Goal: Information Seeking & Learning: Learn about a topic

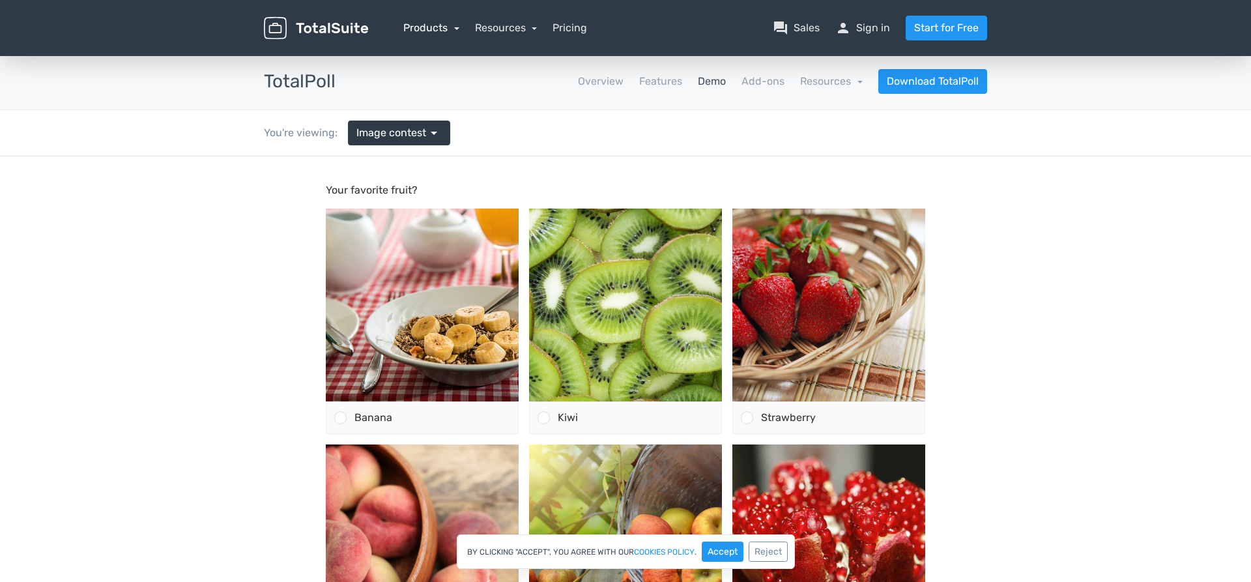
click at [428, 28] on link "Products" at bounding box center [431, 28] width 56 height 12
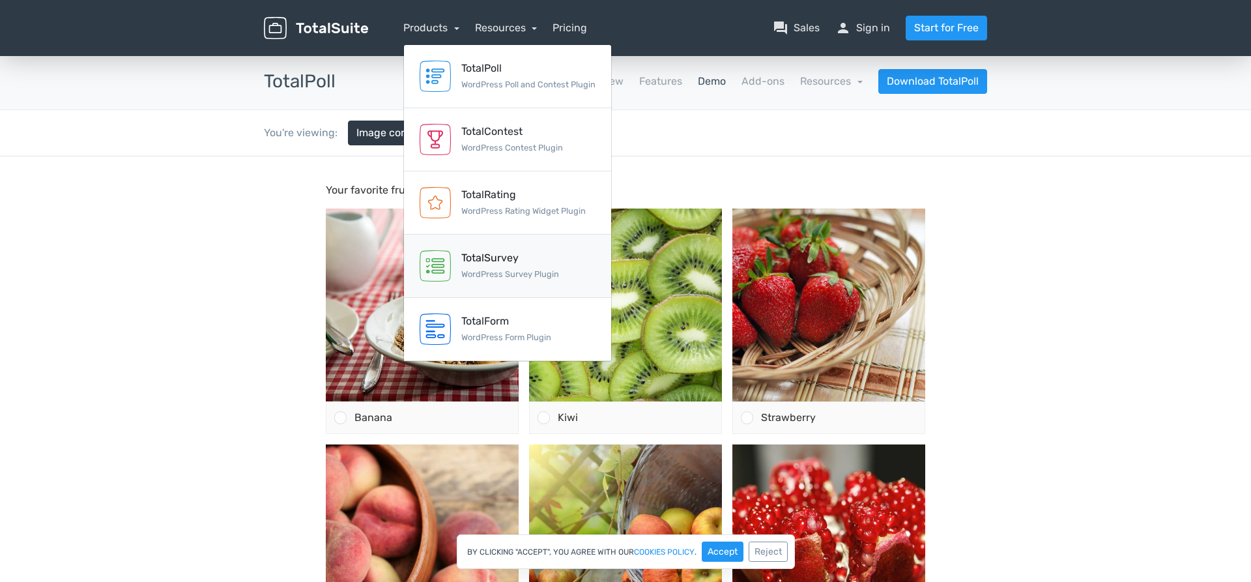
click at [470, 254] on div "TotalSurvey" at bounding box center [510, 258] width 98 height 16
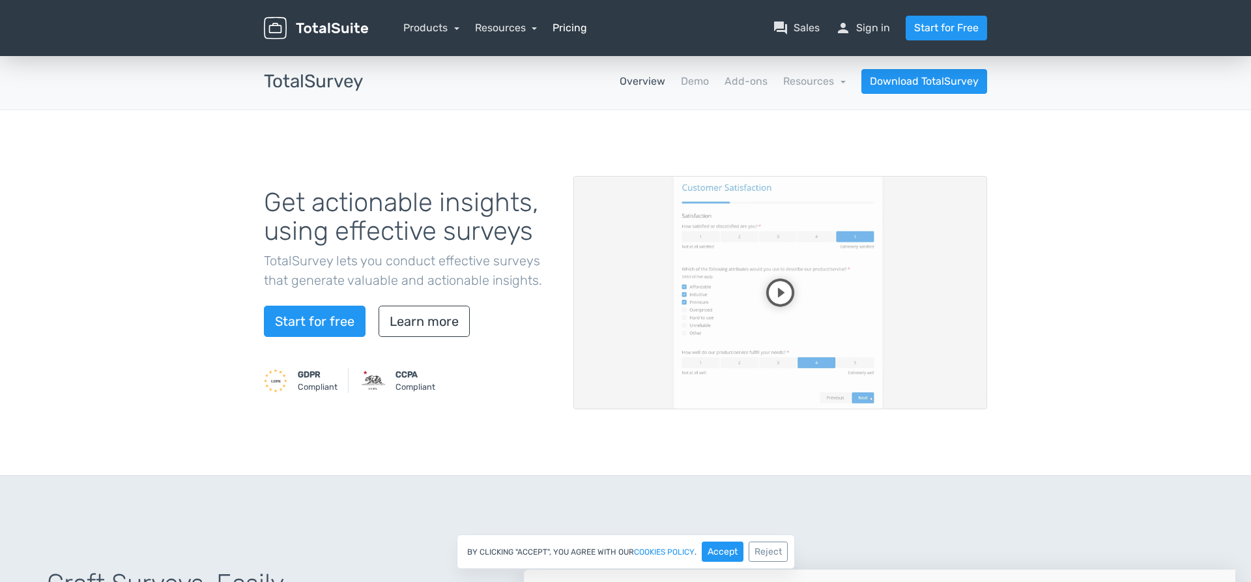
click at [577, 27] on link "Pricing" at bounding box center [570, 28] width 35 height 16
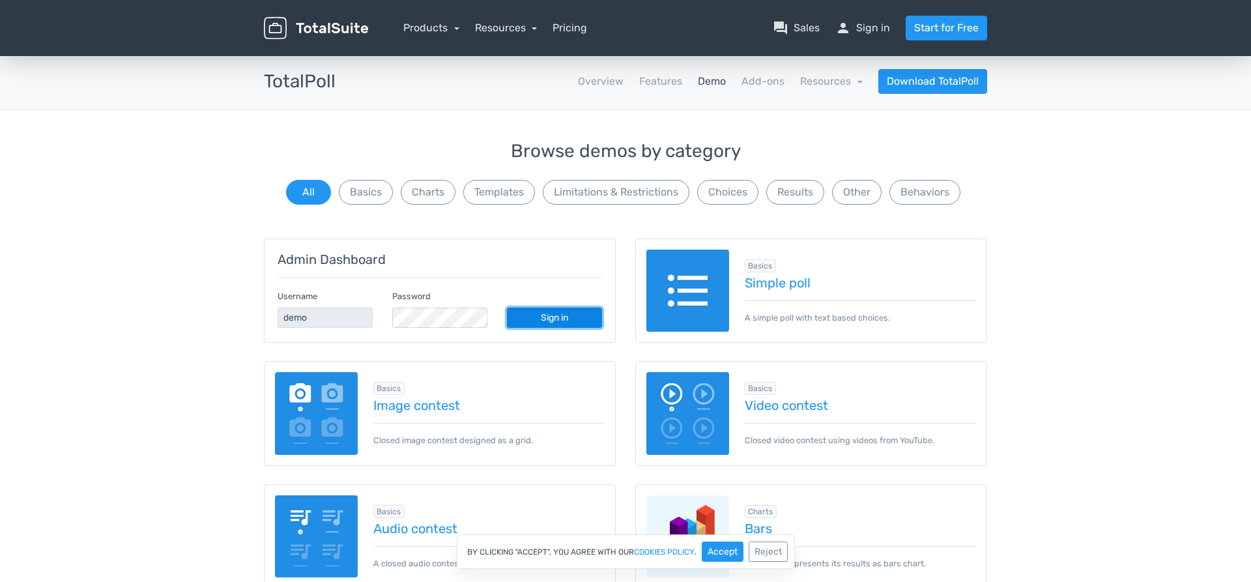
click at [553, 319] on link "Sign in" at bounding box center [554, 318] width 95 height 20
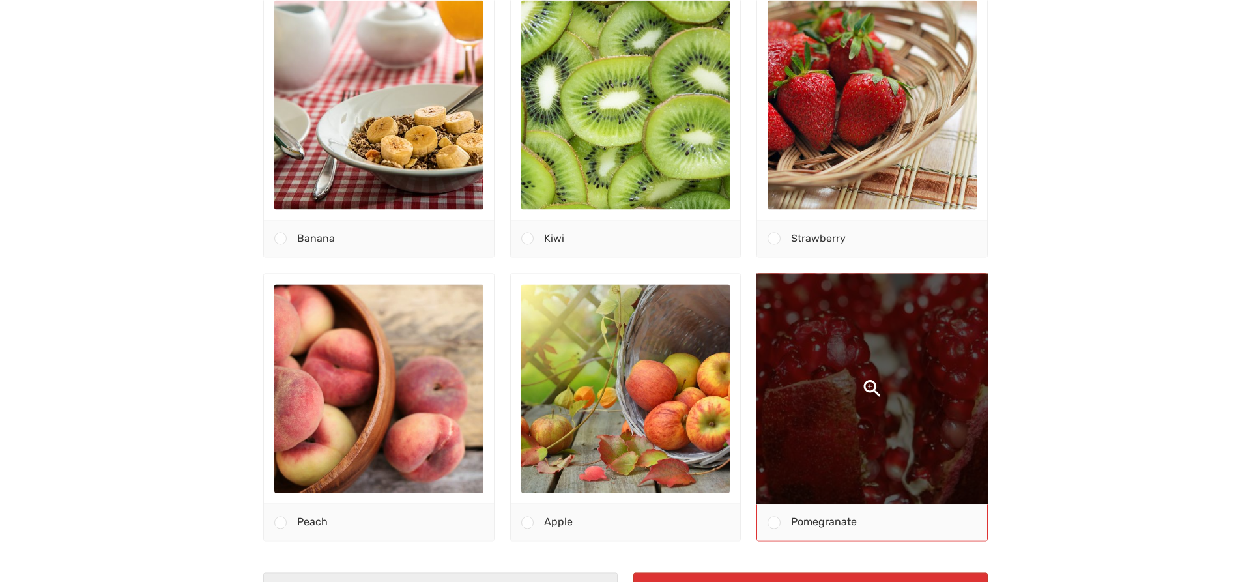
scroll to position [133, 0]
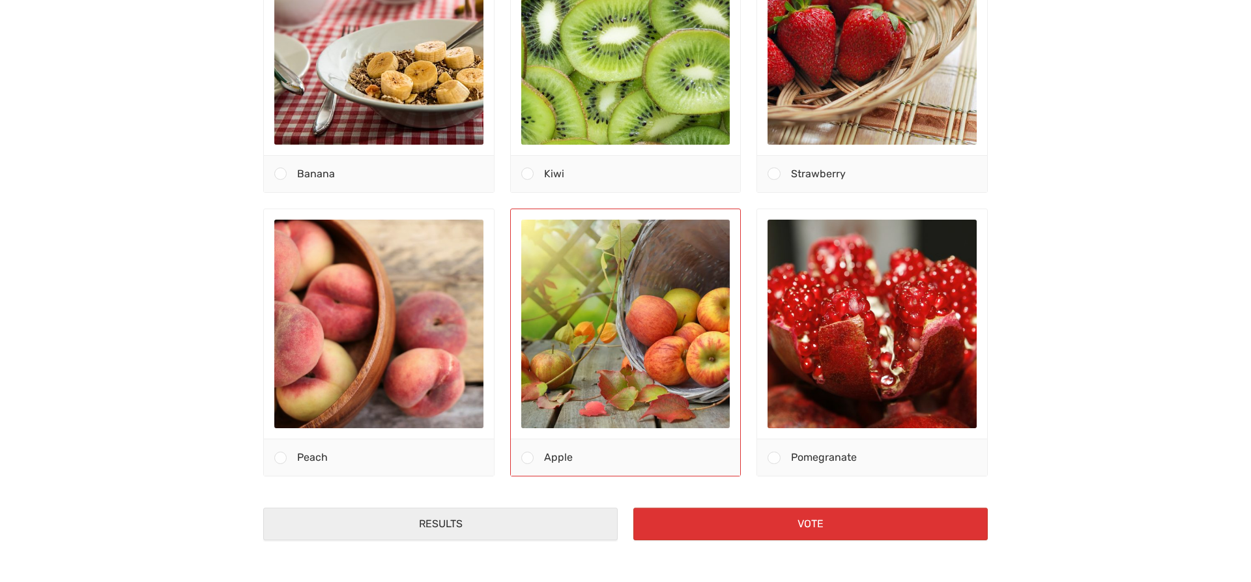
click at [523, 459] on span at bounding box center [527, 458] width 12 height 12
click at [527, 458] on input "Apple" at bounding box center [527, 458] width 0 height 0
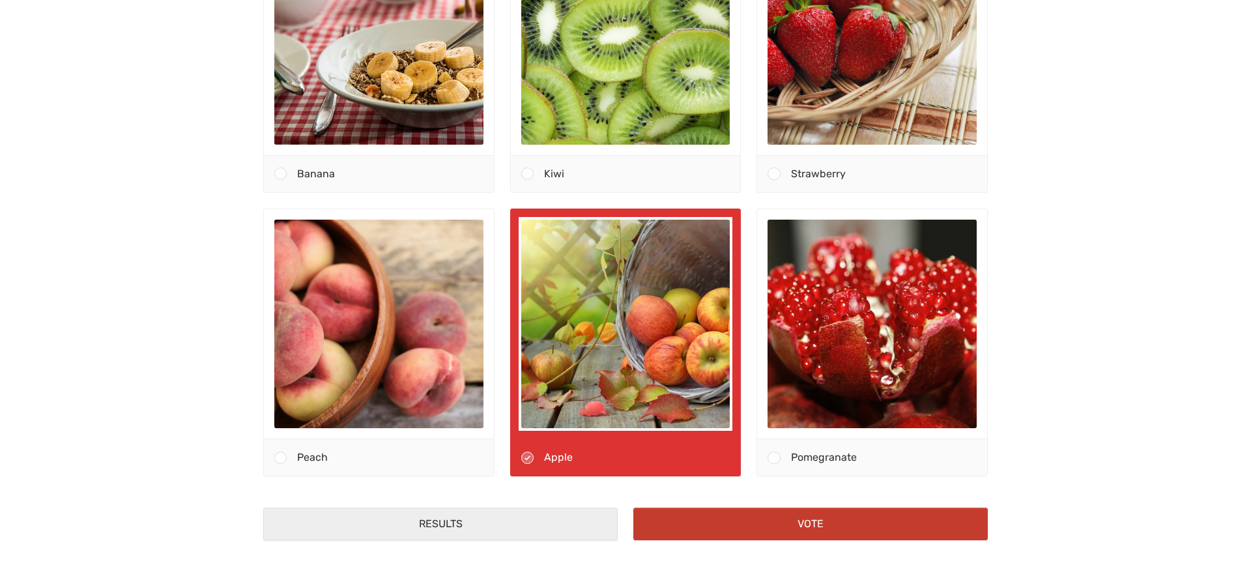
click at [757, 518] on button "Vote" at bounding box center [811, 524] width 355 height 33
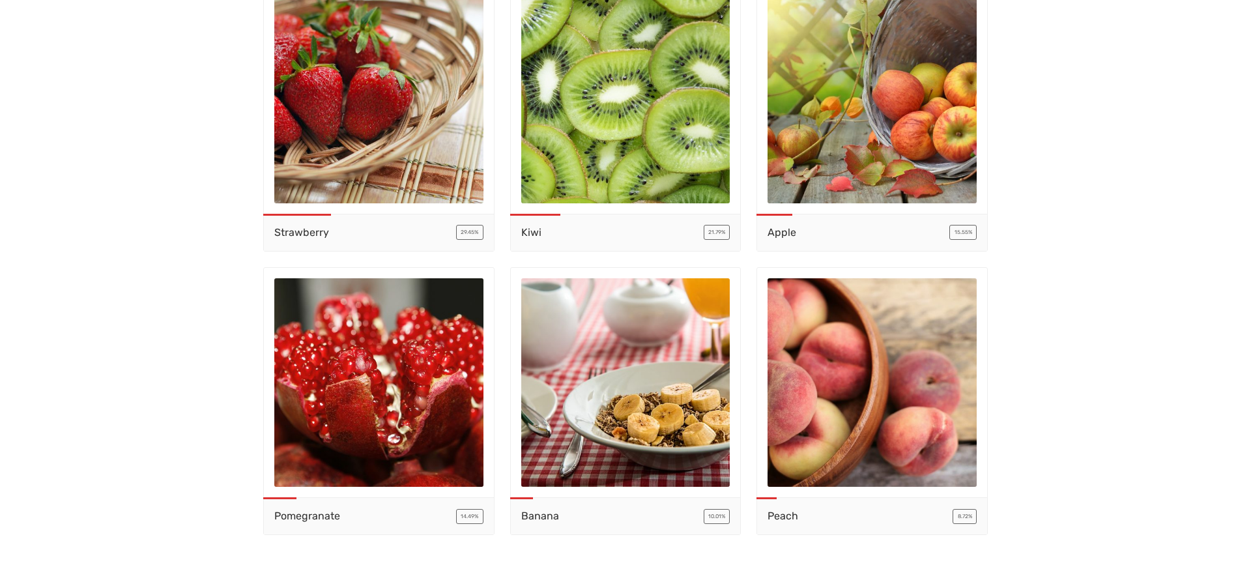
scroll to position [0, 0]
